Goal: Task Accomplishment & Management: Manage account settings

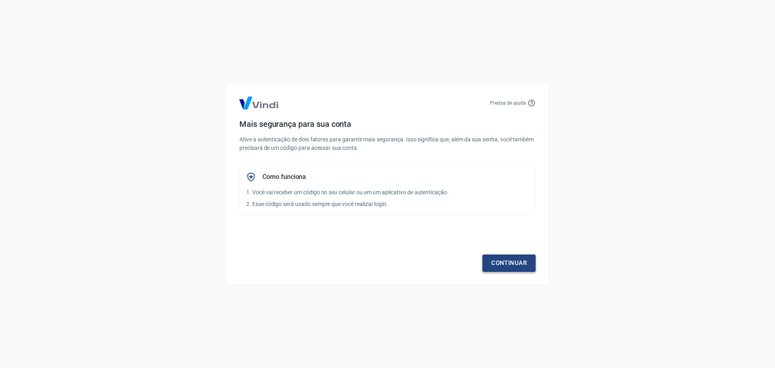
click at [507, 261] on link "Continuar" at bounding box center [509, 262] width 53 height 17
